Goal: Find specific page/section: Find specific page/section

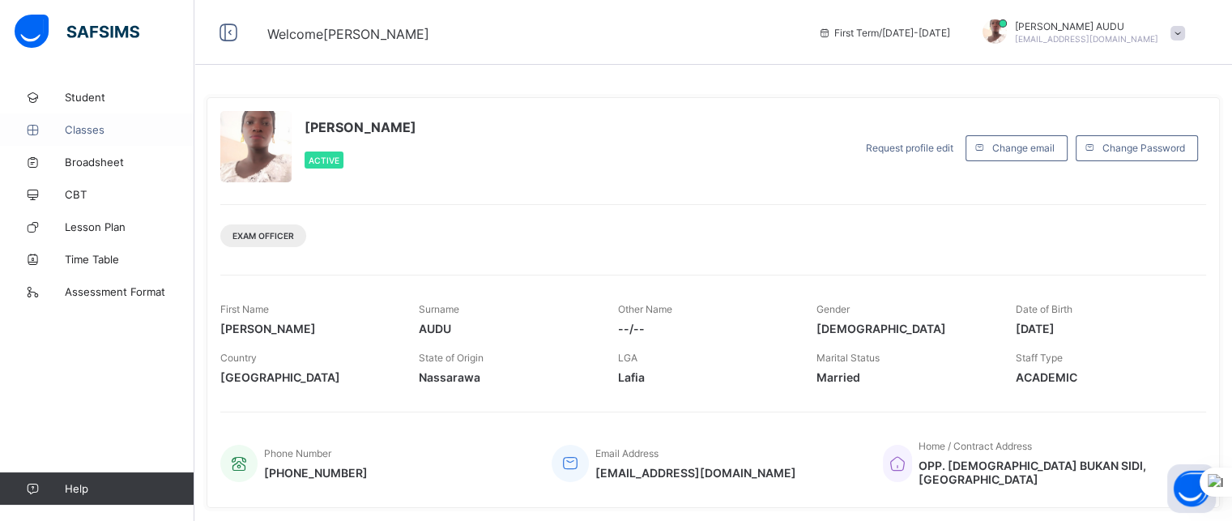
click at [96, 126] on span "Classes" at bounding box center [130, 129] width 130 height 13
